Goal: Task Accomplishment & Management: Use online tool/utility

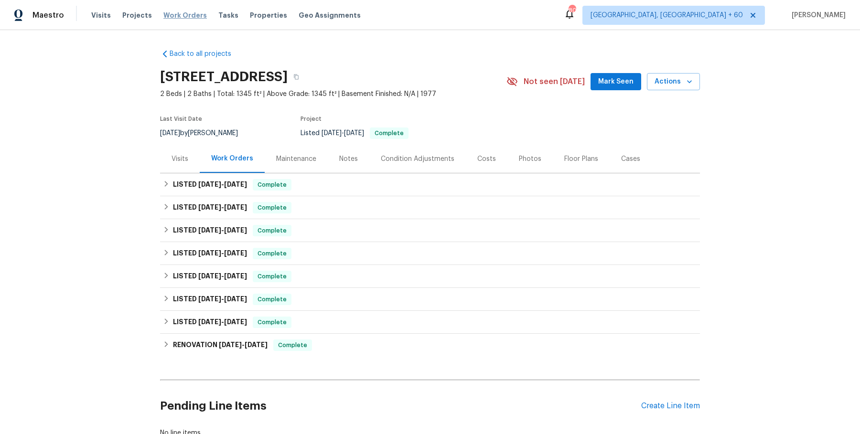
click at [185, 16] on span "Work Orders" at bounding box center [184, 16] width 43 height 10
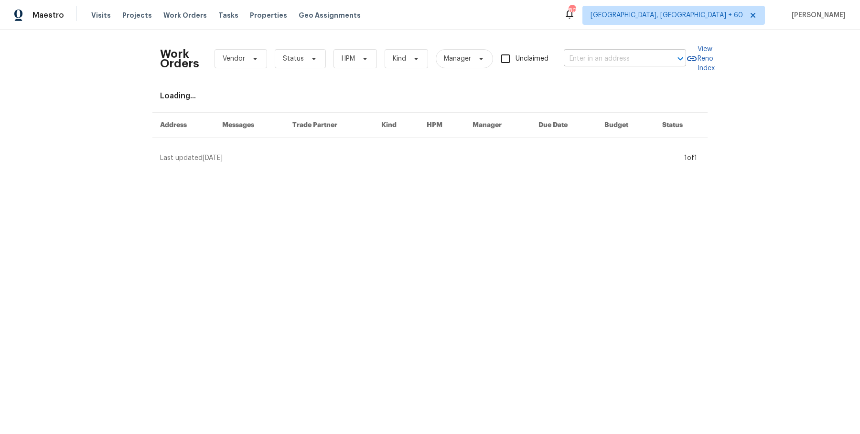
click at [589, 57] on input "text" at bounding box center [612, 59] width 96 height 15
paste input "[STREET_ADDRESS]"
type input "2318 Fairwood Cir Jonesboro, GA 30236"
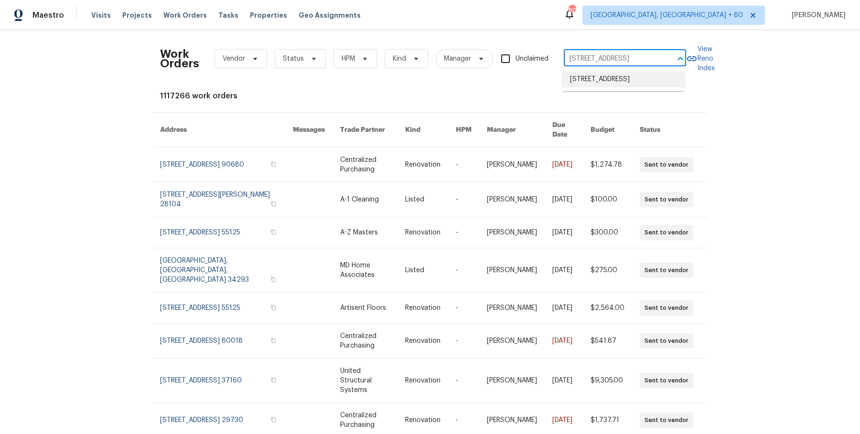
click at [598, 74] on li "[STREET_ADDRESS]" at bounding box center [624, 80] width 122 height 16
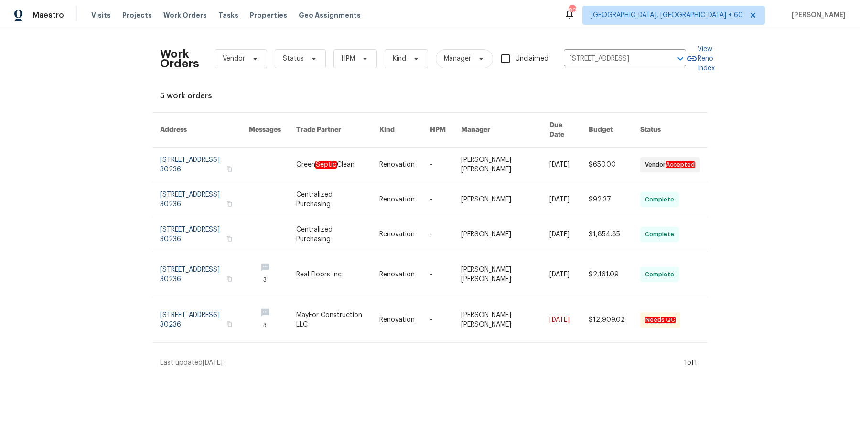
click at [559, 165] on link at bounding box center [569, 165] width 39 height 34
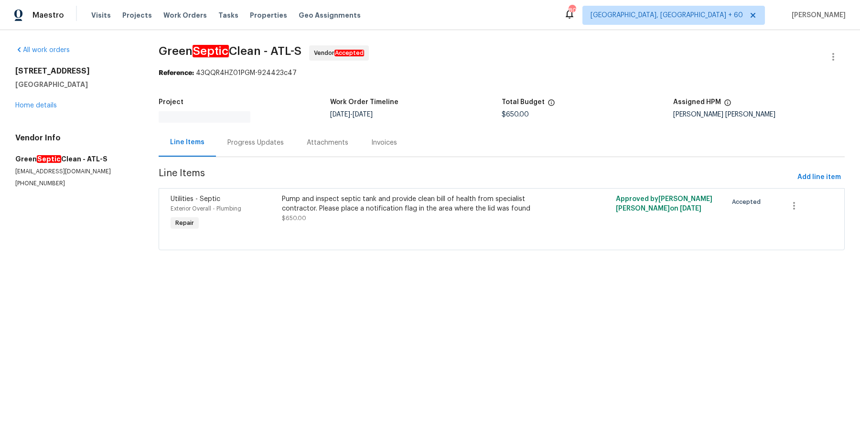
click at [53, 112] on div "All work orders 2318 Fairwood Cir Jonesboro, GA 30236 Home details Vendor Info …" at bounding box center [75, 116] width 120 height 142
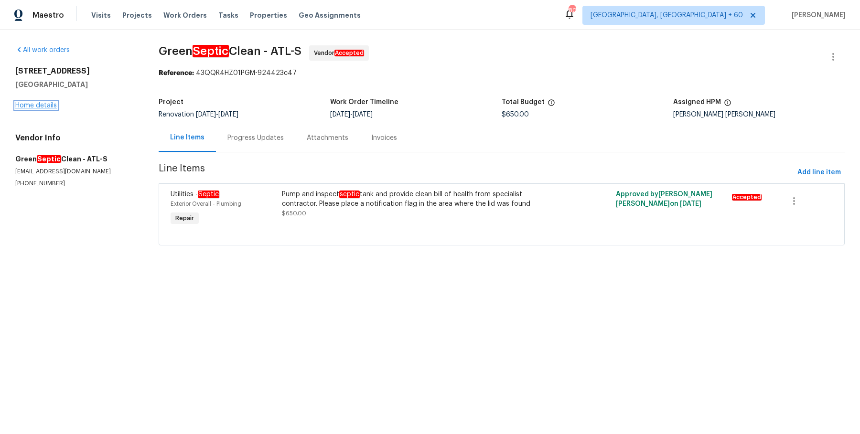
click at [53, 102] on link "Home details" at bounding box center [36, 105] width 42 height 7
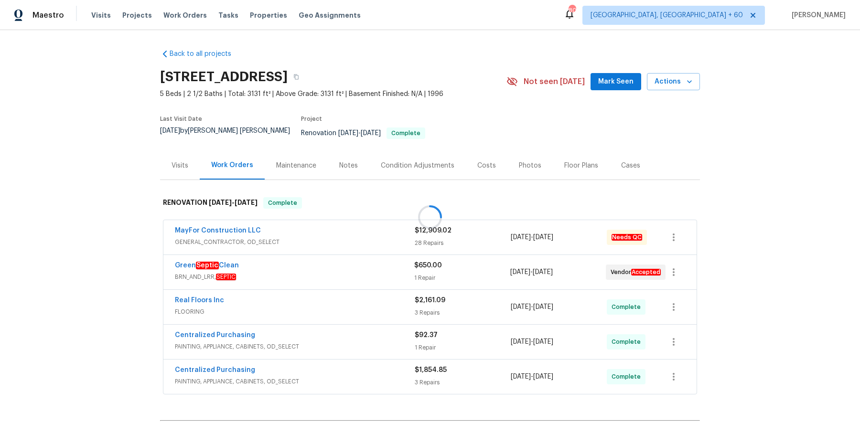
click at [273, 225] on div at bounding box center [430, 217] width 860 height 434
click at [300, 238] on span "GENERAL_CONTRACTOR, OD_SELECT" at bounding box center [295, 243] width 240 height 10
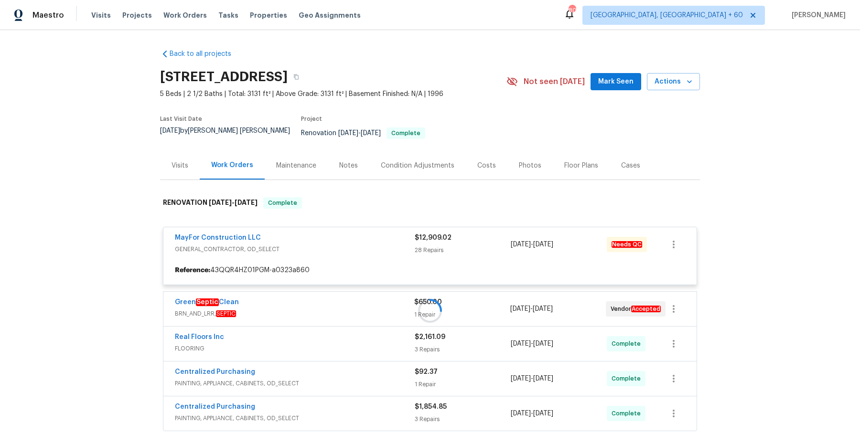
scroll to position [218, 0]
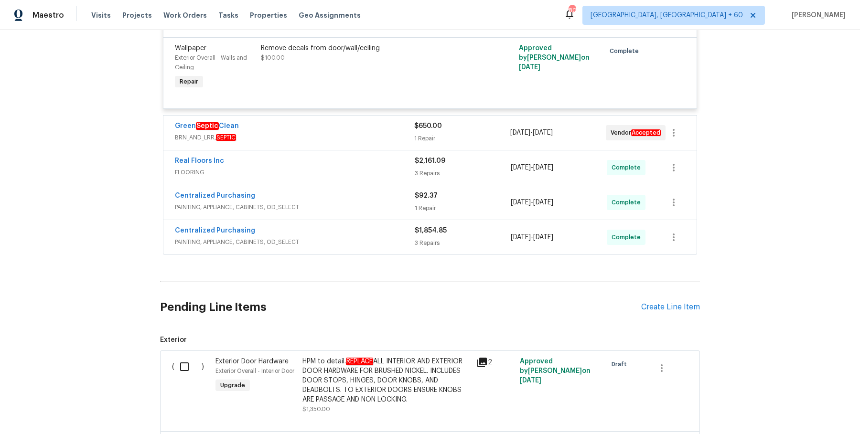
click at [386, 133] on span "BRN_AND_LRR, SEPTIC" at bounding box center [294, 138] width 239 height 10
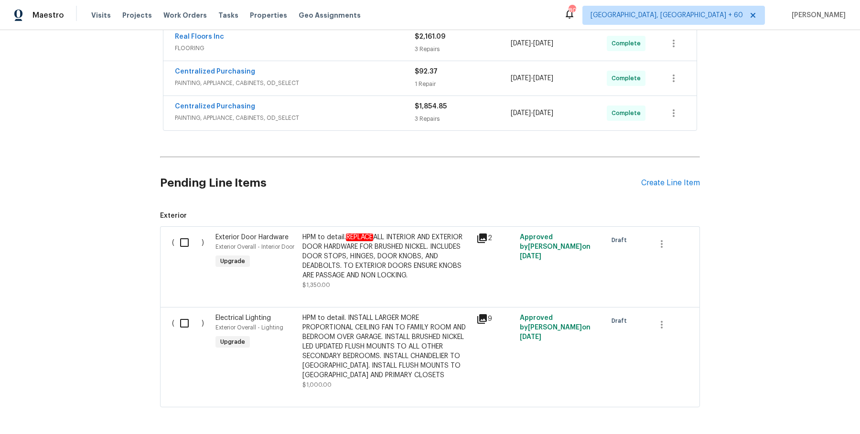
scroll to position [3273, 0]
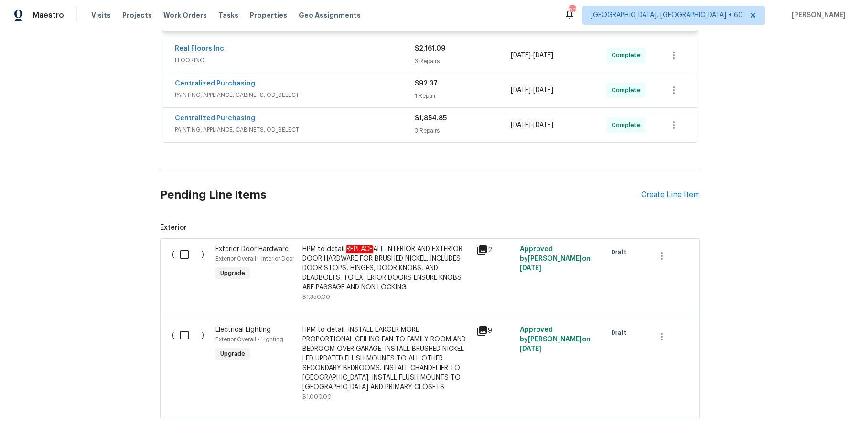
click at [403, 55] on span "FLOORING" at bounding box center [295, 60] width 240 height 10
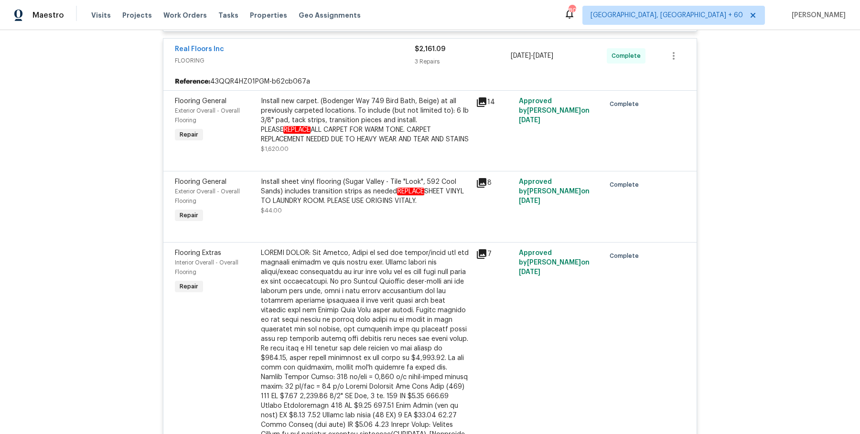
scroll to position [3766, 0]
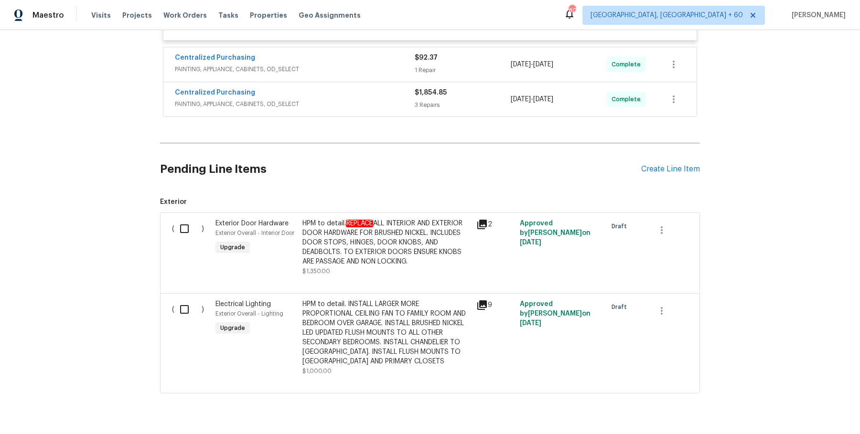
click at [400, 55] on div "Centralized Purchasing PAINTING, APPLIANCE, CABINETS, OD_SELECT $92.37 1 Repair…" at bounding box center [429, 64] width 533 height 34
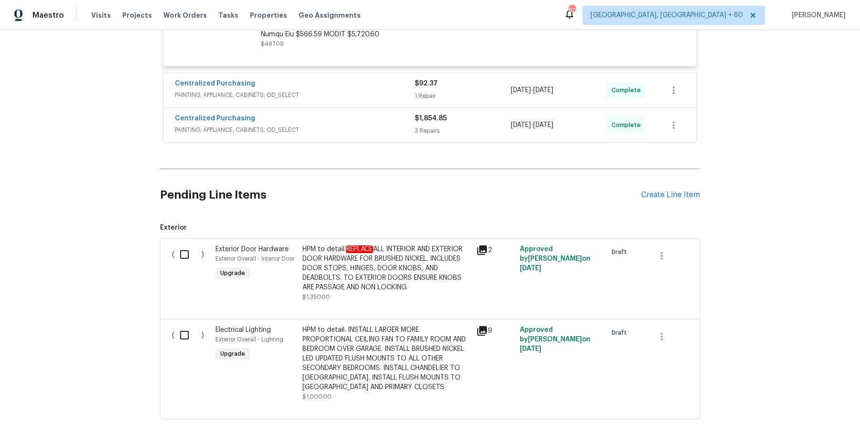
scroll to position [3738, 0]
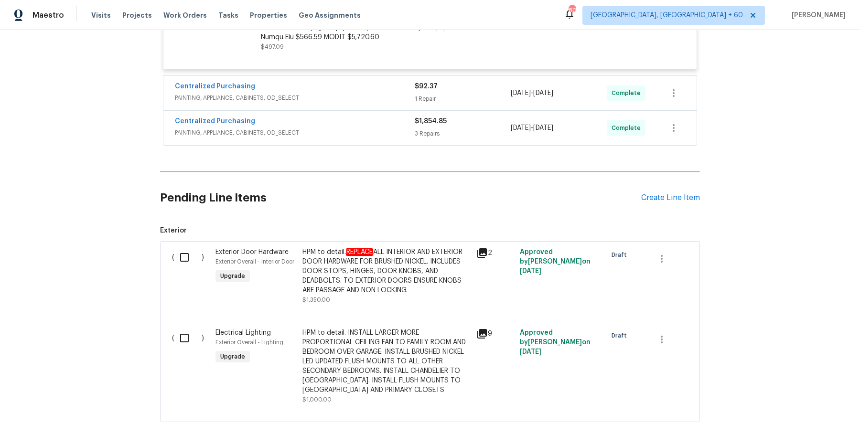
click at [396, 93] on span "PAINTING, APPLIANCE, CABINETS, OD_SELECT" at bounding box center [295, 98] width 240 height 10
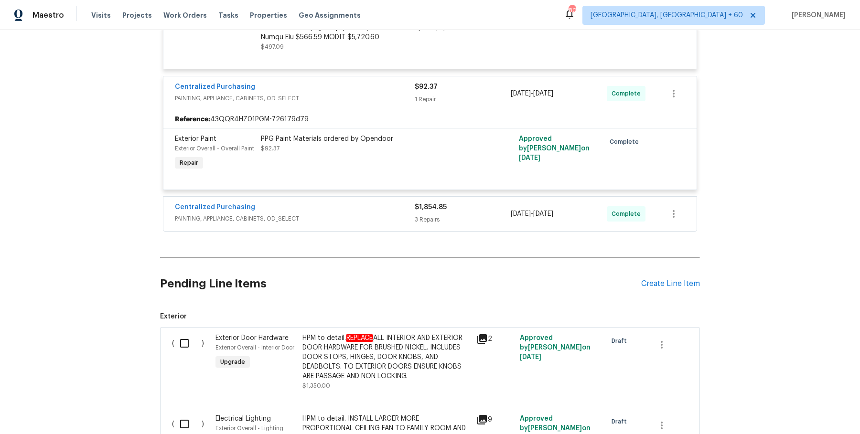
click at [385, 214] on span "PAINTING, APPLIANCE, CABINETS, OD_SELECT" at bounding box center [295, 219] width 240 height 10
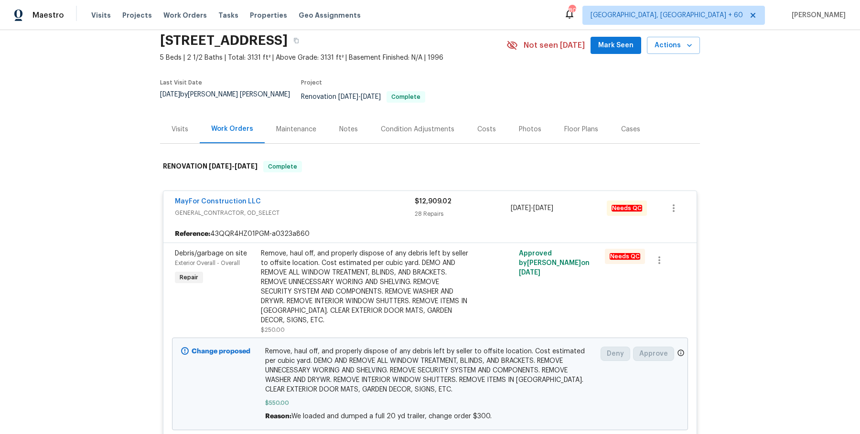
scroll to position [0, 0]
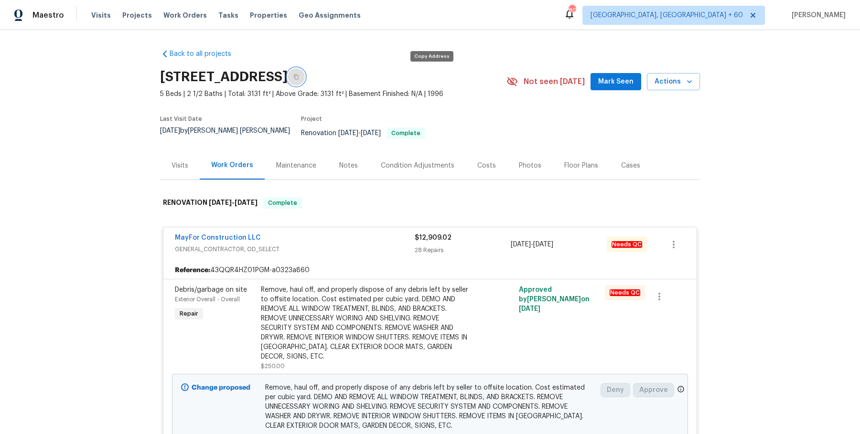
click at [305, 80] on button "button" at bounding box center [296, 76] width 17 height 17
click at [305, 82] on button "button" at bounding box center [296, 76] width 17 height 17
click at [305, 81] on button "button" at bounding box center [296, 76] width 17 height 17
click at [305, 79] on button "button" at bounding box center [296, 76] width 17 height 17
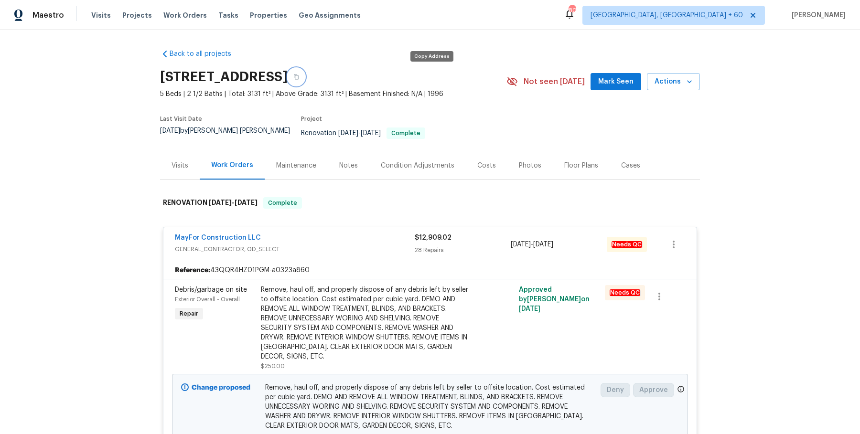
click at [305, 79] on button "button" at bounding box center [296, 76] width 17 height 17
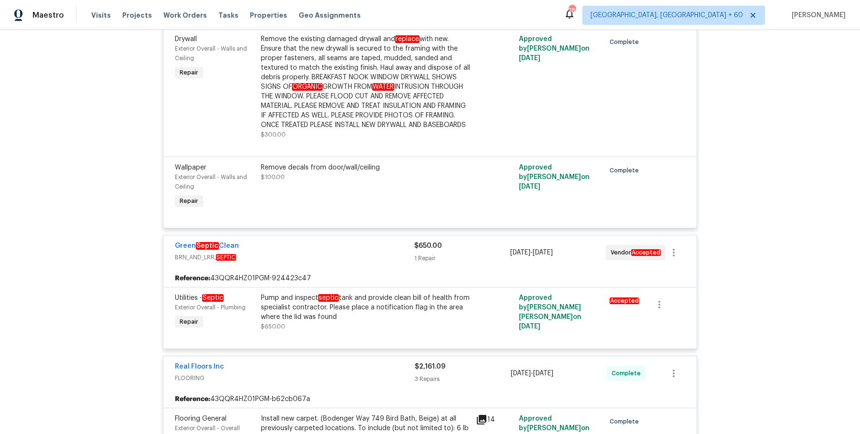
scroll to position [1109, 0]
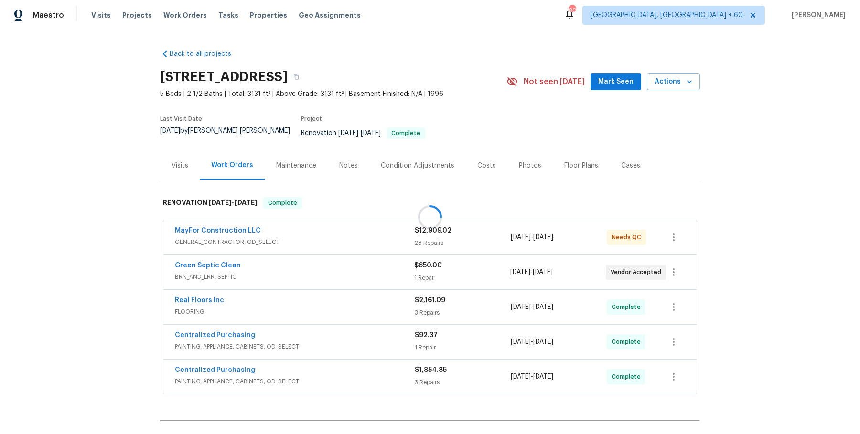
click at [181, 153] on div "Back to all projects [STREET_ADDRESS] 5 Beds | 2 1/2 Baths | Total: 3131 ft² | …" at bounding box center [430, 267] width 540 height 451
click at [186, 172] on div "Visits" at bounding box center [180, 166] width 40 height 28
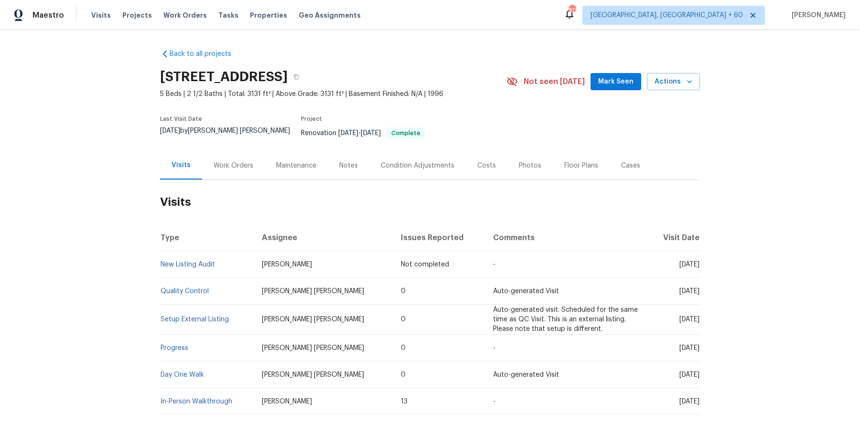
click at [187, 318] on td "Setup External Listing" at bounding box center [207, 320] width 94 height 30
click at [192, 306] on td "Setup External Listing" at bounding box center [207, 320] width 94 height 30
click at [189, 317] on td "Setup External Listing" at bounding box center [207, 320] width 94 height 30
click at [190, 316] on link "Setup External Listing" at bounding box center [195, 319] width 68 height 7
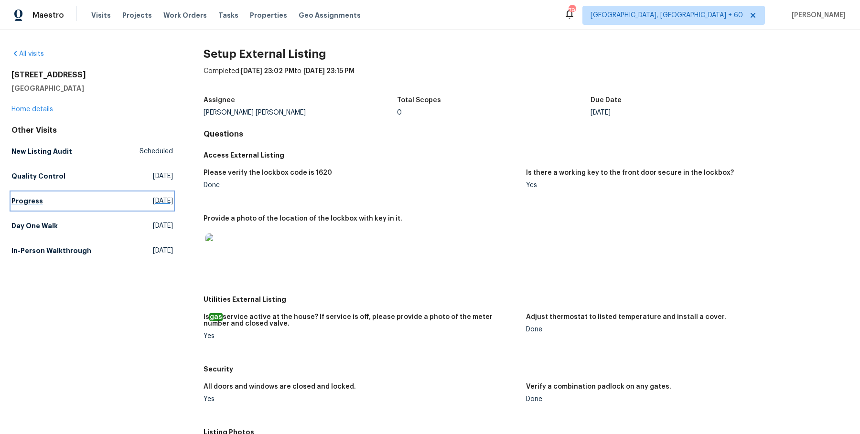
click at [23, 200] on h5 "Progress" at bounding box center [27, 201] width 32 height 10
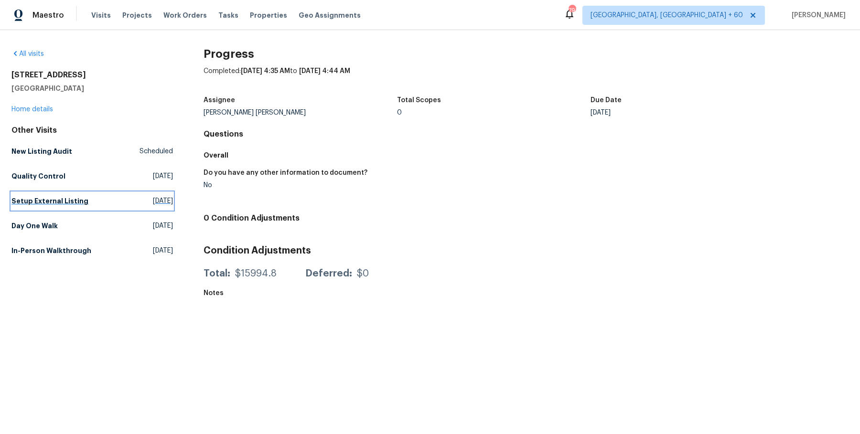
click at [26, 200] on h5 "Setup External Listing" at bounding box center [49, 201] width 77 height 10
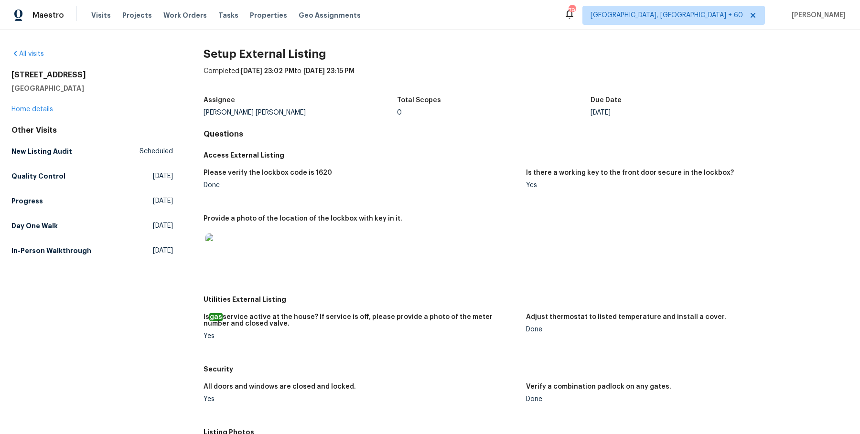
scroll to position [234, 0]
